Goal: Information Seeking & Learning: Learn about a topic

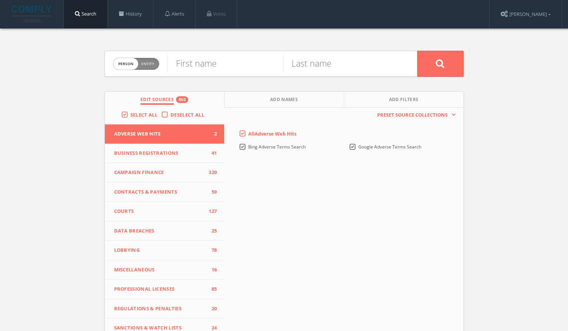
click at [138, 70] on div "Person Entity person" at bounding box center [136, 64] width 46 height 26
drag, startPoint x: 141, startPoint y: 67, endPoint x: 158, endPoint y: 63, distance: 18.2
click at [141, 67] on span "Person Entity" at bounding box center [136, 63] width 46 height 11
checkbox input "true"
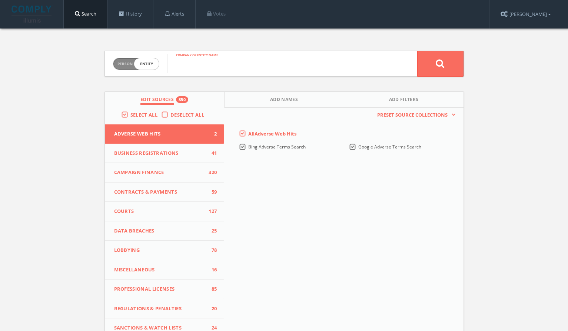
paste input "Korn Ferry"
type input "Korn Ferry"
click at [444, 63] on button at bounding box center [440, 64] width 46 height 26
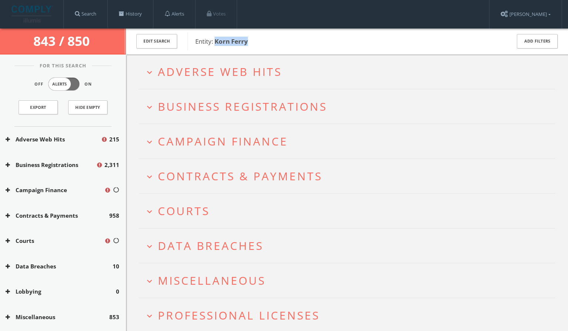
drag, startPoint x: 263, startPoint y: 44, endPoint x: 217, endPoint y: 43, distance: 45.6
click at [217, 43] on span "Entity: Korn Ferry" at bounding box center [347, 42] width 305 height 10
click at [271, 42] on span "Entity: Korn Ferry" at bounding box center [347, 42] width 305 height 10
drag, startPoint x: 261, startPoint y: 43, endPoint x: 220, endPoint y: 40, distance: 41.2
click at [217, 42] on span "Entity: Korn Ferry" at bounding box center [347, 42] width 305 height 10
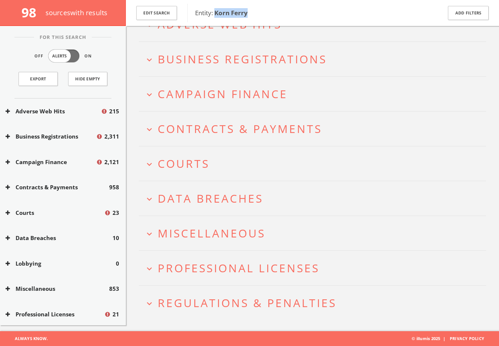
click at [210, 299] on span "Regulations & Penalties" at bounding box center [247, 302] width 179 height 15
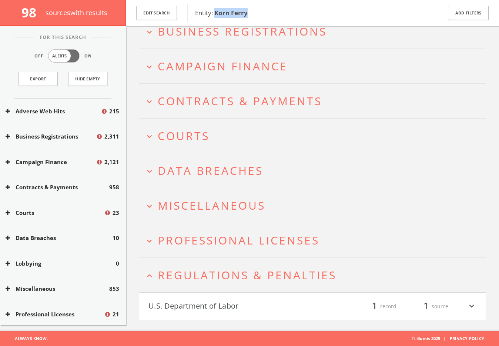
click at [201, 303] on button "U.S. Department of Labor" at bounding box center [230, 306] width 164 height 13
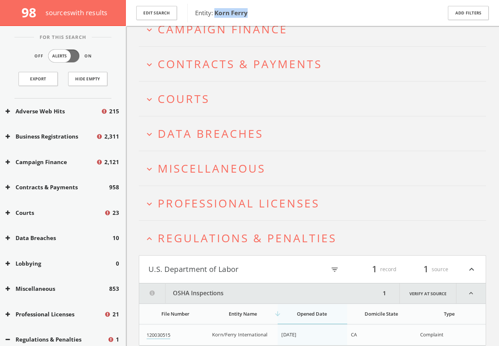
scroll to position [141, 0]
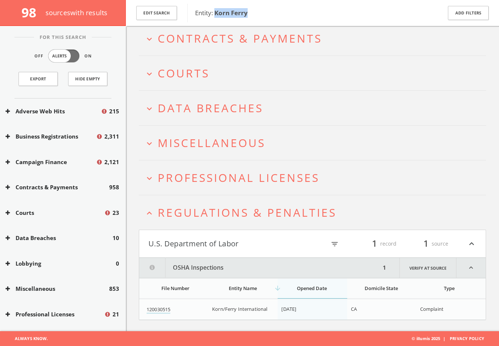
click at [207, 217] on span "Regulations & Penalties" at bounding box center [247, 212] width 179 height 15
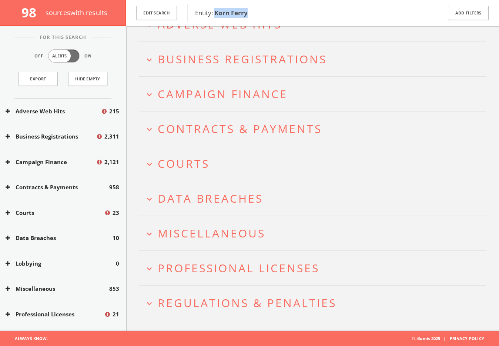
click at [195, 273] on span "Professional Licenses" at bounding box center [239, 267] width 162 height 15
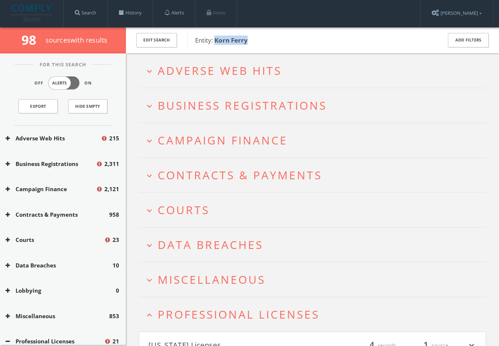
scroll to position [0, 0]
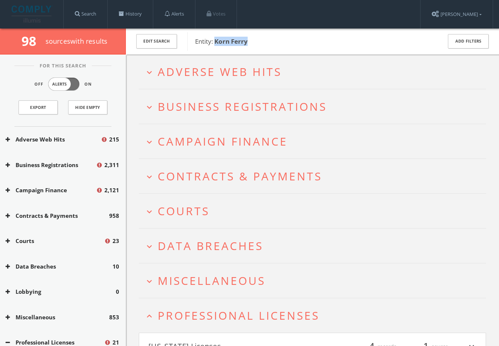
click at [194, 284] on span "Miscellaneous" at bounding box center [212, 280] width 108 height 15
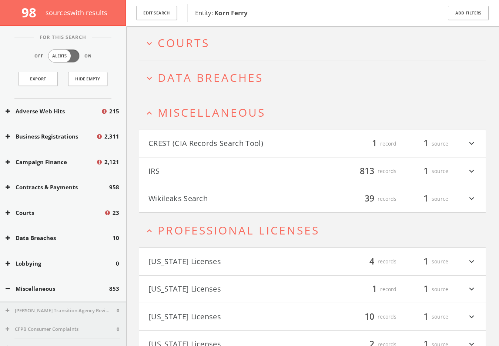
click at [217, 134] on h4 "CREST (CIA Records Search Tool) filter_list 1 record 1 source expand_more" at bounding box center [312, 143] width 347 height 27
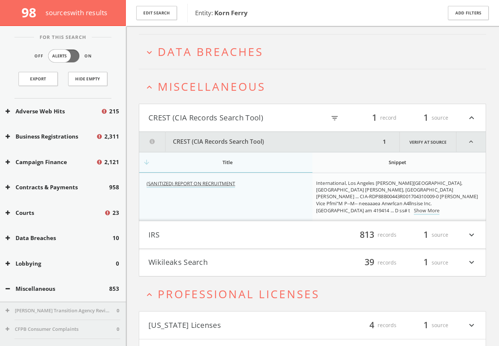
scroll to position [188, 0]
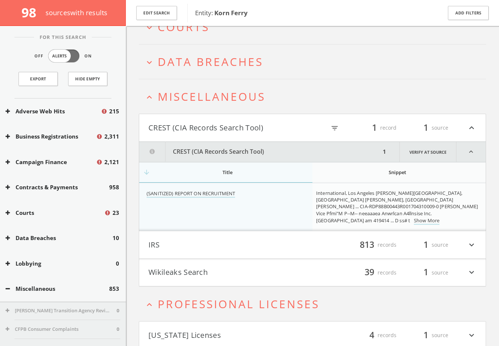
click at [216, 89] on span "Miscellaneous" at bounding box center [212, 96] width 108 height 15
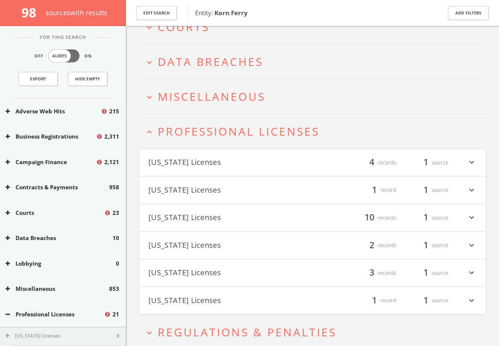
click at [217, 140] on h2 "expand_less Professional Licenses" at bounding box center [312, 131] width 347 height 34
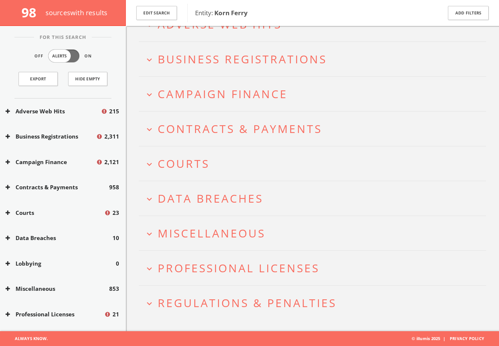
click at [201, 198] on span "Data Breaches" at bounding box center [211, 198] width 106 height 15
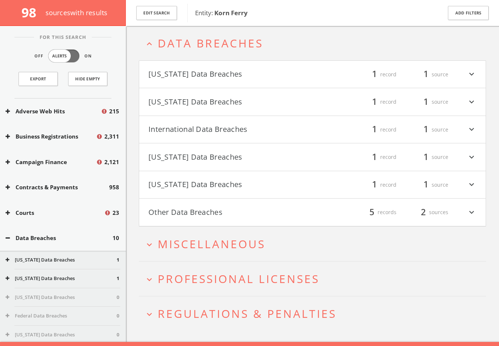
click at [271, 74] on button "[US_STATE] Data Breaches" at bounding box center [230, 74] width 164 height 13
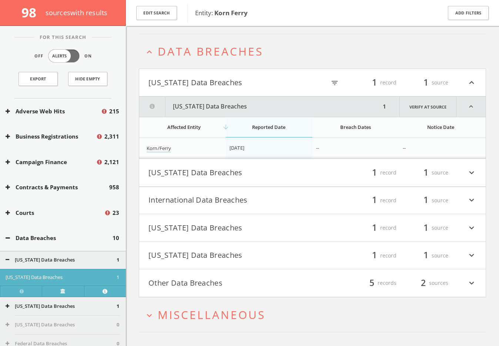
scroll to position [195, 0]
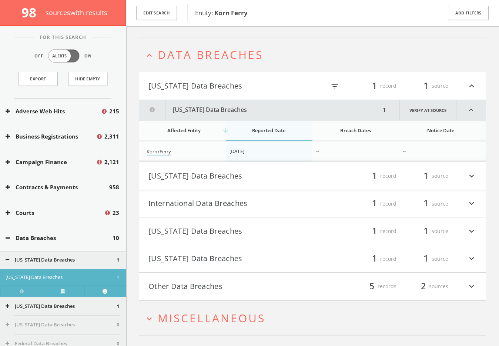
click at [243, 85] on button "[US_STATE] Data Breaches" at bounding box center [230, 86] width 164 height 13
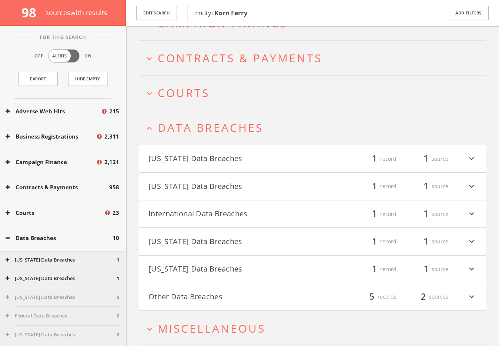
click at [204, 131] on span "Data Breaches" at bounding box center [211, 127] width 106 height 15
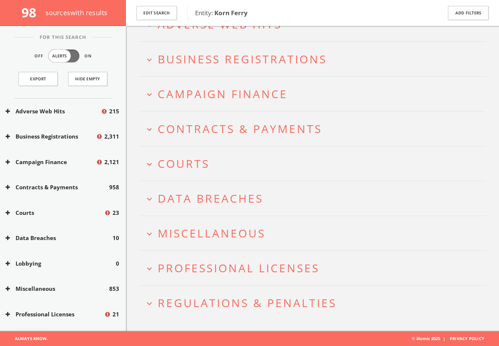
click at [189, 176] on h2 "expand_more Courts" at bounding box center [312, 163] width 347 height 34
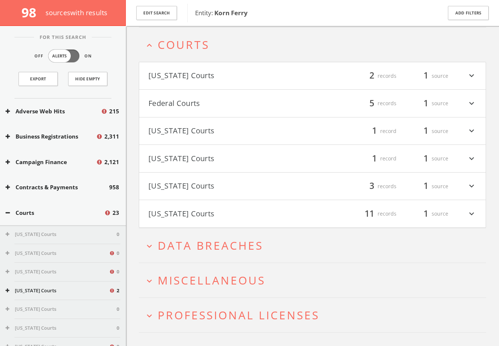
scroll to position [171, 0]
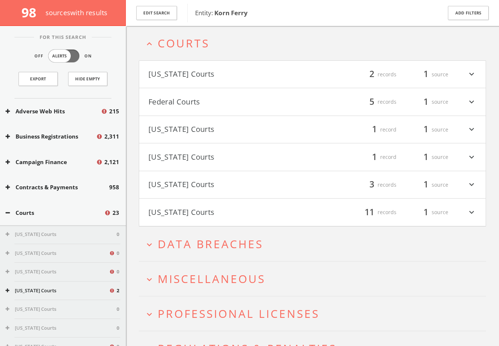
click at [240, 75] on button "[US_STATE] Courts" at bounding box center [230, 74] width 164 height 13
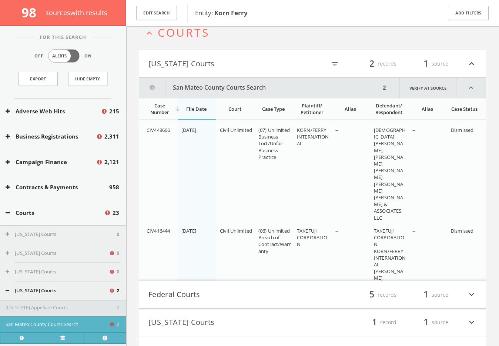
scroll to position [100, 0]
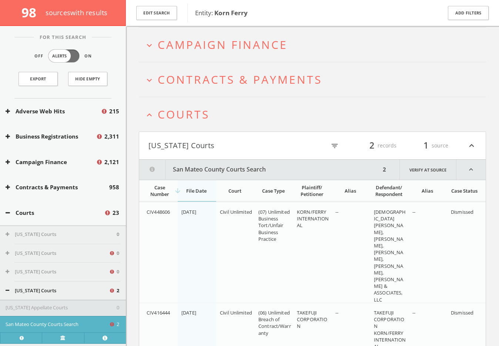
click at [231, 187] on th "Court" at bounding box center [235, 190] width 39 height 21
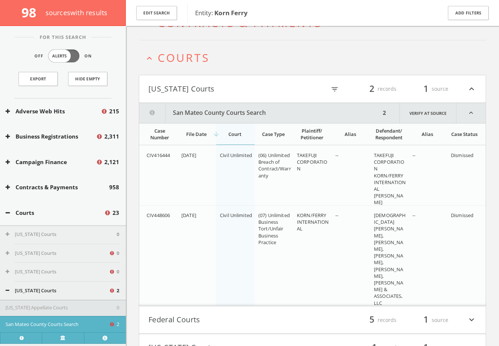
scroll to position [191, 0]
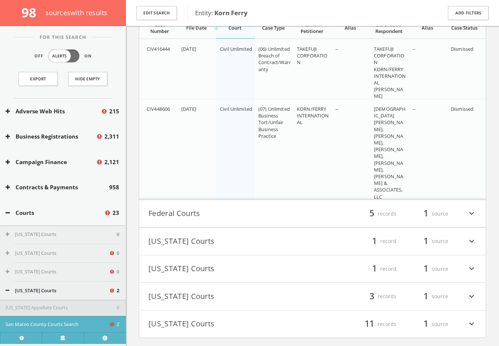
click at [311, 202] on h4 "Federal Courts filter_list 5 records 1 source expand_more" at bounding box center [312, 213] width 347 height 27
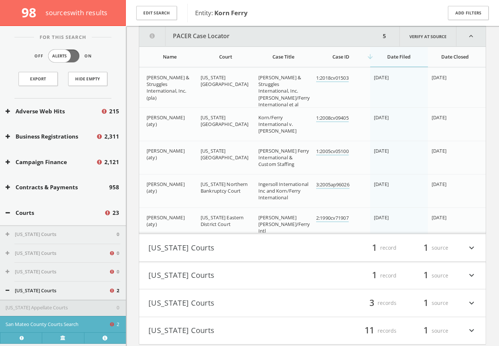
scroll to position [402, 0]
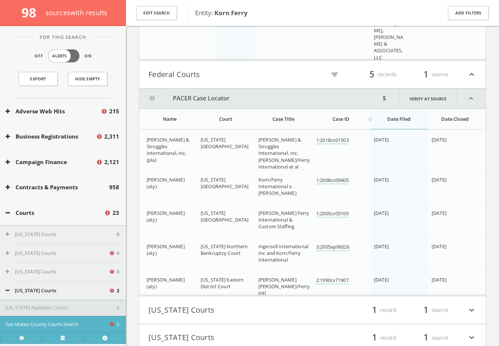
click at [60, 111] on button "Adverse Web Hits" at bounding box center [53, 111] width 95 height 9
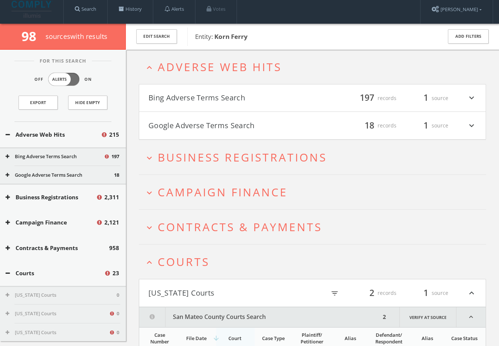
scroll to position [0, 0]
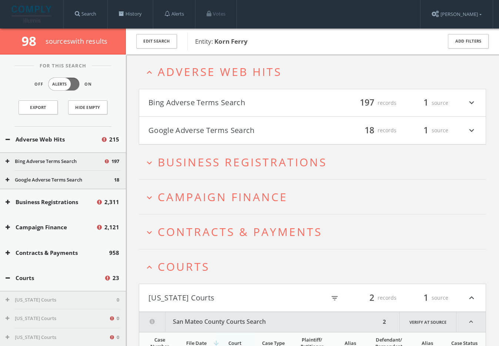
click at [239, 134] on button "Google Adverse Terms Search" at bounding box center [230, 130] width 164 height 13
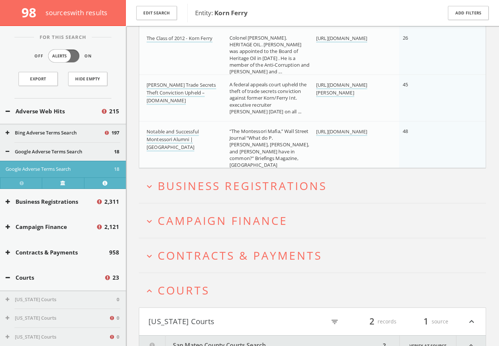
scroll to position [1072, 0]
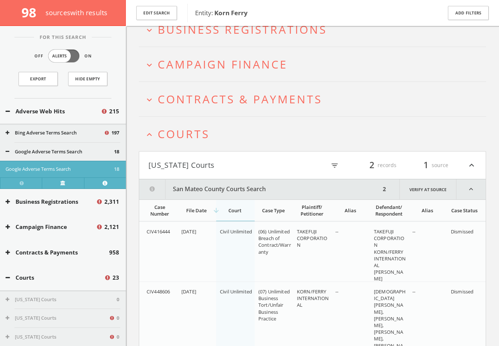
click at [186, 132] on span "Courts" at bounding box center [184, 133] width 52 height 15
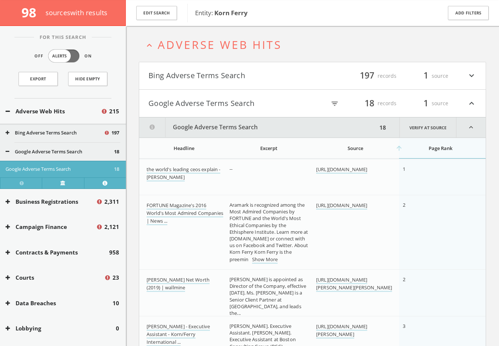
scroll to position [0, 0]
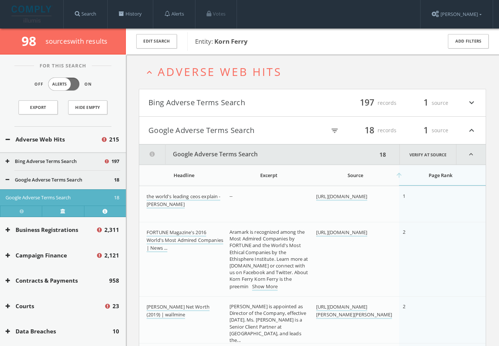
click at [205, 128] on button "Google Adverse Terms Search" at bounding box center [230, 130] width 164 height 13
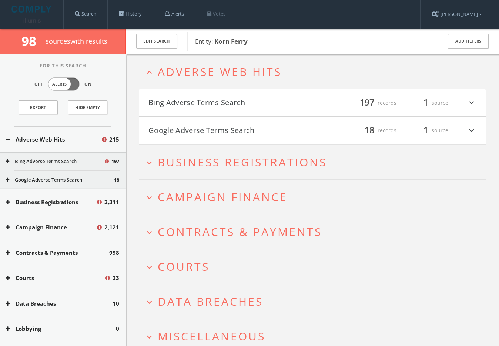
click at [205, 107] on button "Bing Adverse Terms Search" at bounding box center [230, 103] width 164 height 13
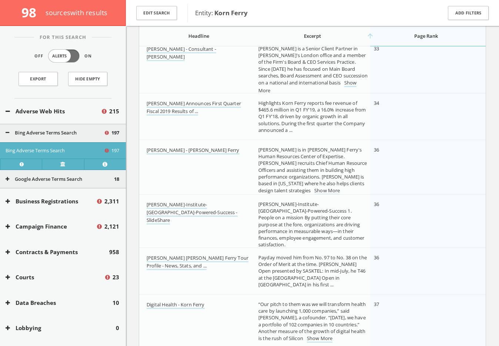
scroll to position [2379, 0]
